Goal: Obtain resource: Download file/media

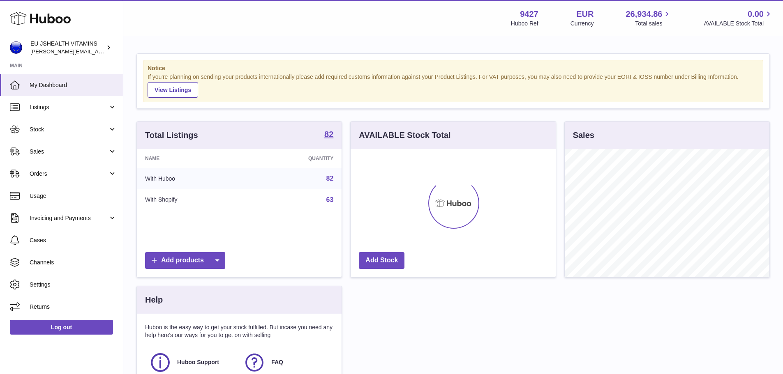
scroll to position [128, 205]
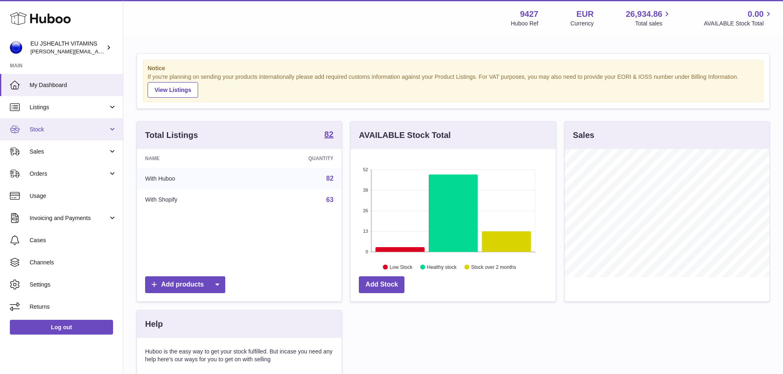
click at [58, 133] on span "Stock" at bounding box center [69, 130] width 78 height 8
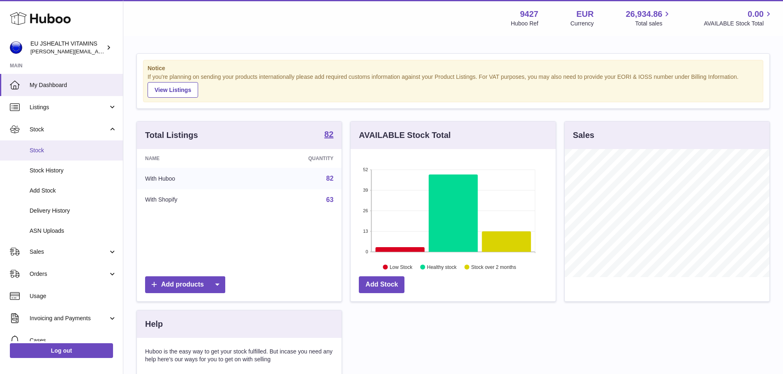
click at [42, 151] on span "Stock" at bounding box center [73, 151] width 87 height 8
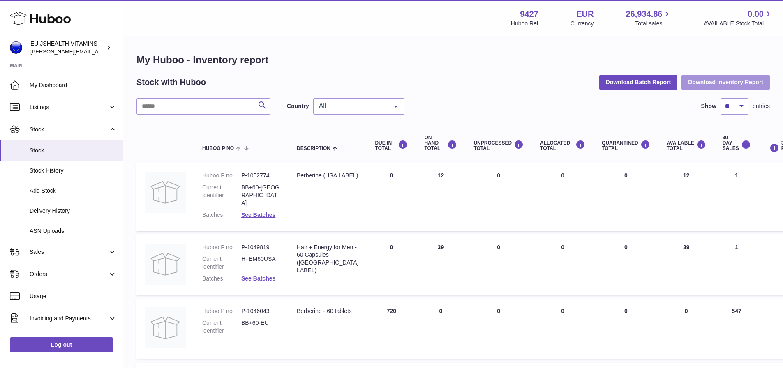
click at [729, 81] on button "Download Inventory Report" at bounding box center [725, 82] width 88 height 15
